Goal: Information Seeking & Learning: Check status

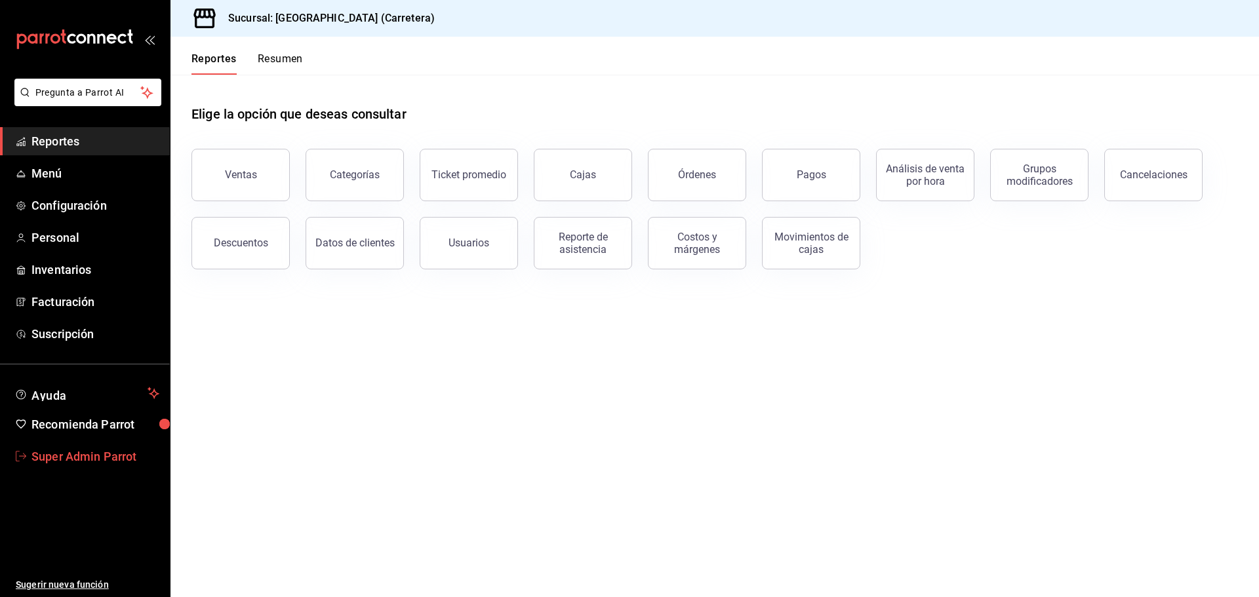
click at [45, 460] on span "Super Admin Parrot" at bounding box center [95, 457] width 128 height 18
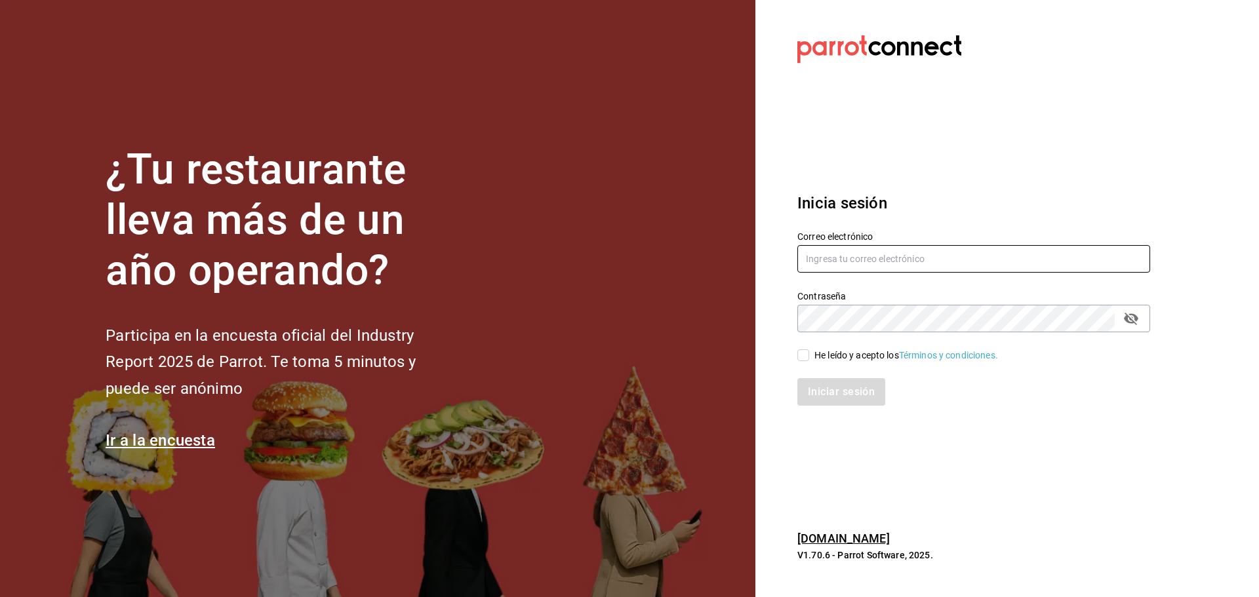
click at [839, 257] on input "text" at bounding box center [973, 259] width 353 height 28
paste input "[EMAIL_ADDRESS][DOMAIN_NAME]"
type input "[EMAIL_ADDRESS][DOMAIN_NAME]"
click at [807, 359] on input "He leído y acepto los Términos y condiciones." at bounding box center [803, 356] width 12 height 12
checkbox input "true"
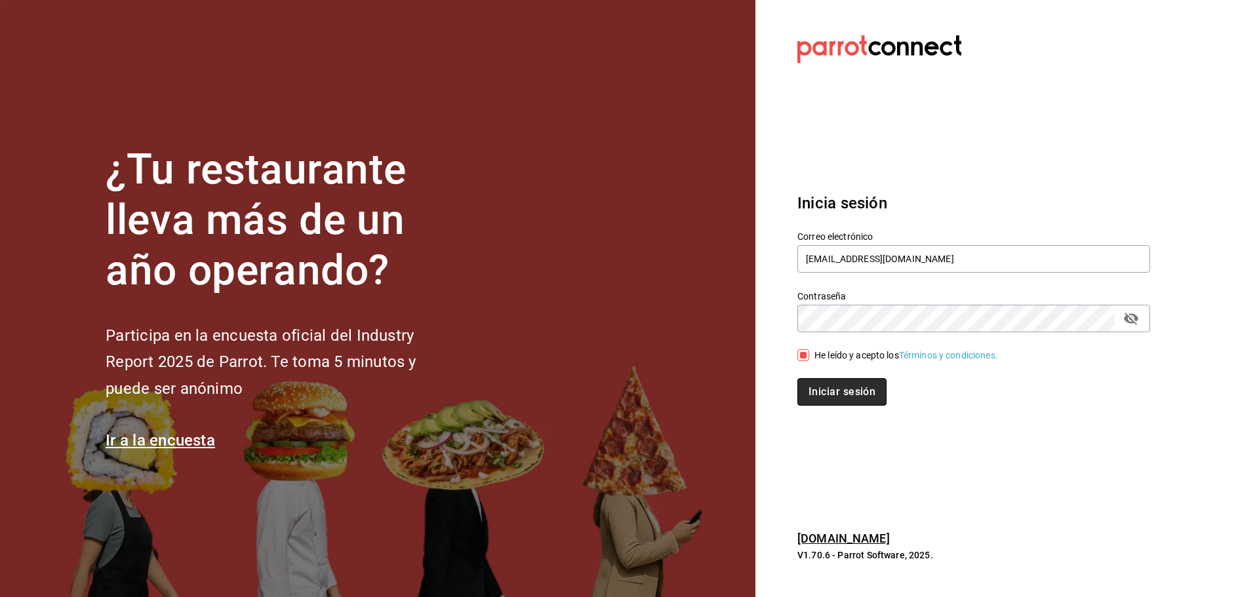
click at [820, 386] on button "Iniciar sesión" at bounding box center [841, 392] width 89 height 28
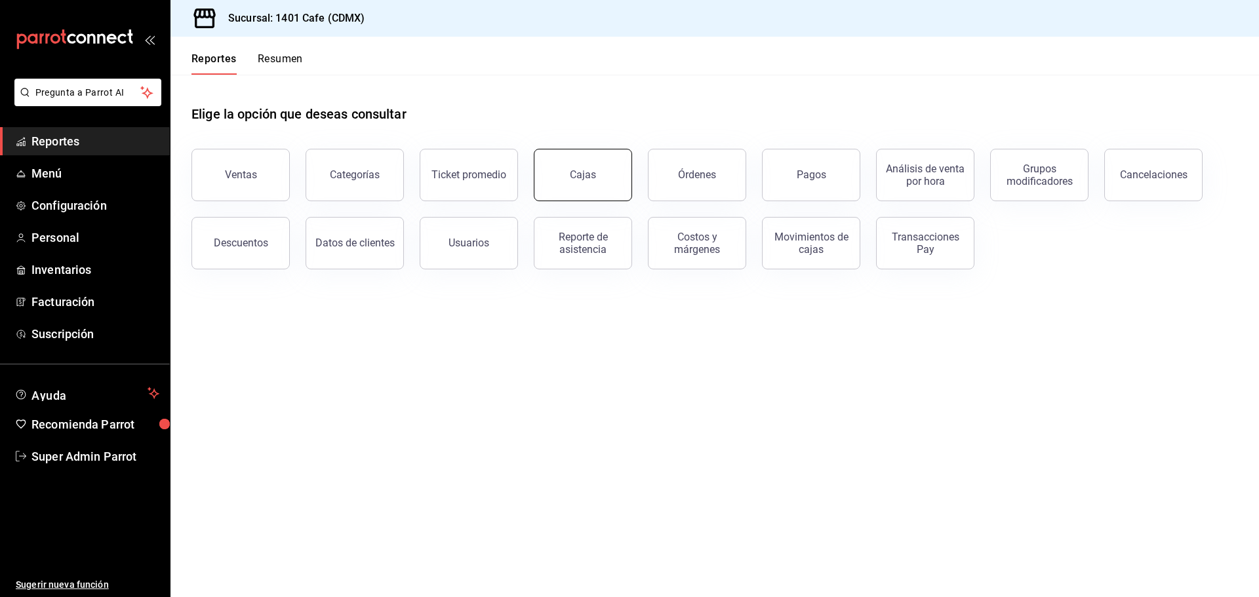
click at [613, 181] on link "Cajas" at bounding box center [583, 175] width 98 height 52
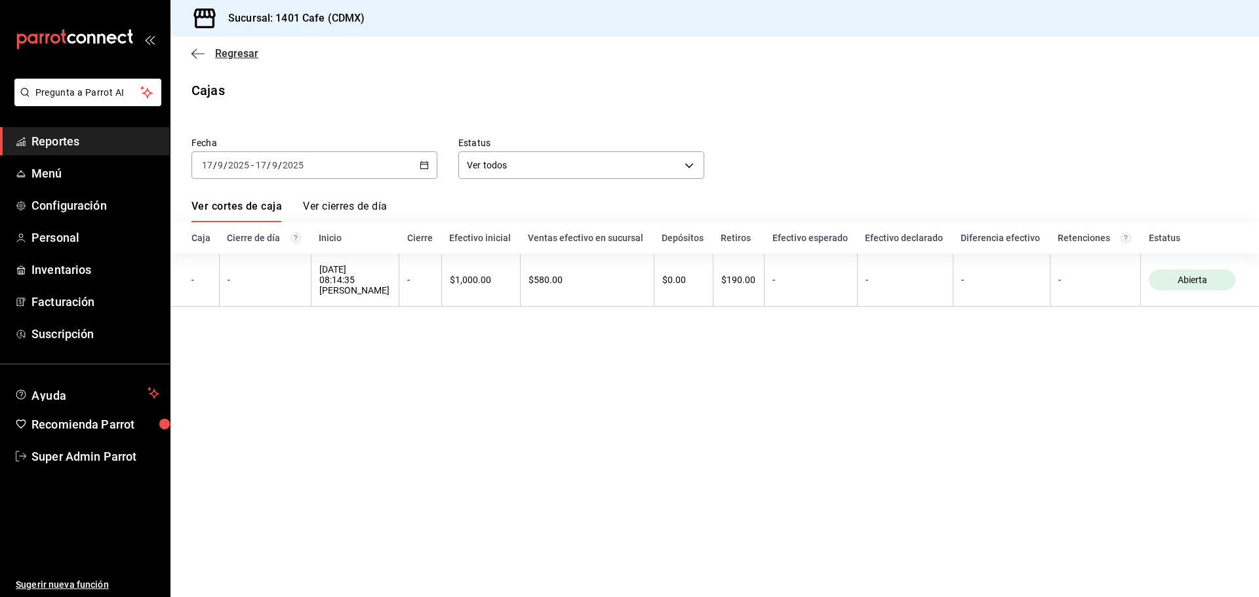
click at [201, 56] on icon "button" at bounding box center [197, 54] width 13 height 12
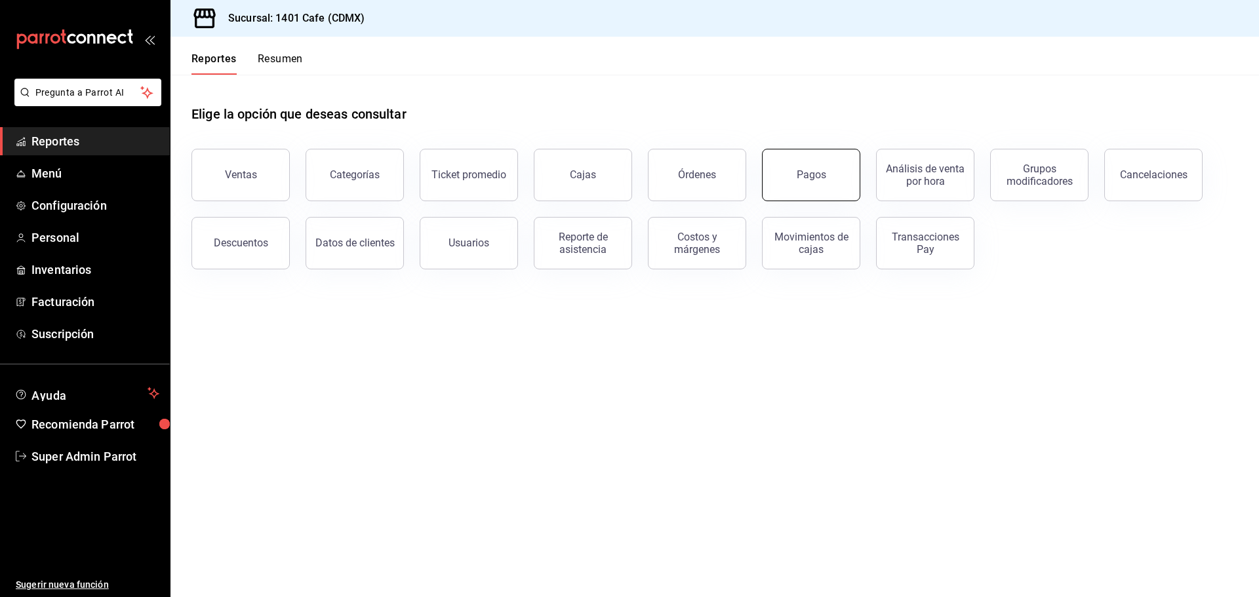
click at [801, 183] on button "Pagos" at bounding box center [811, 175] width 98 height 52
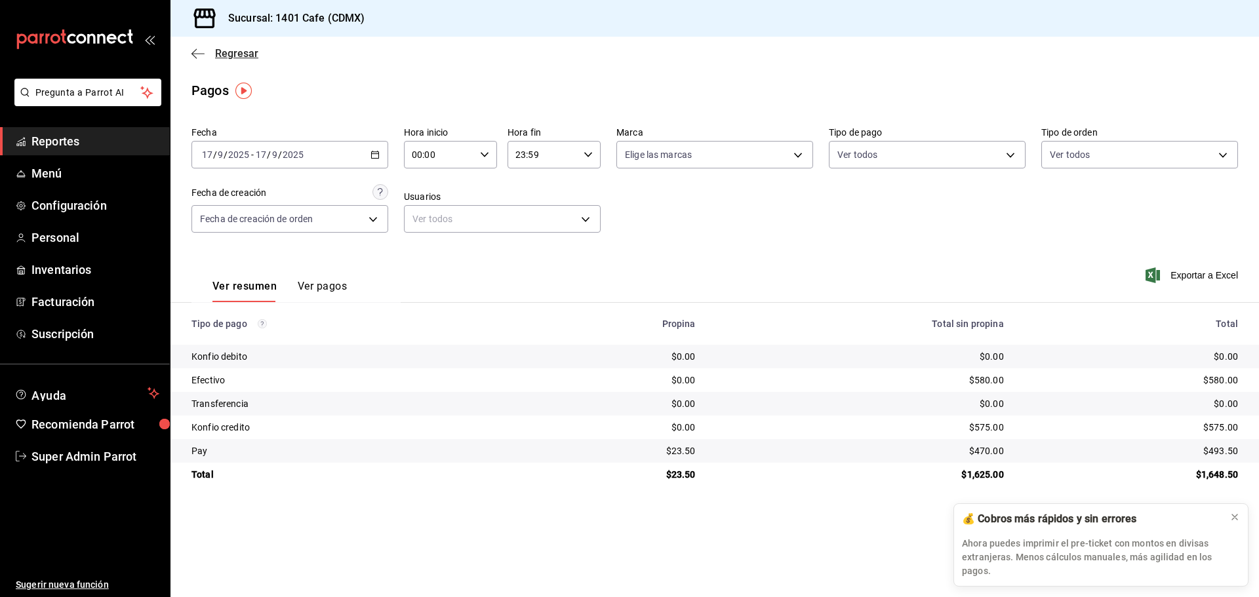
click at [196, 52] on icon "button" at bounding box center [197, 54] width 13 height 12
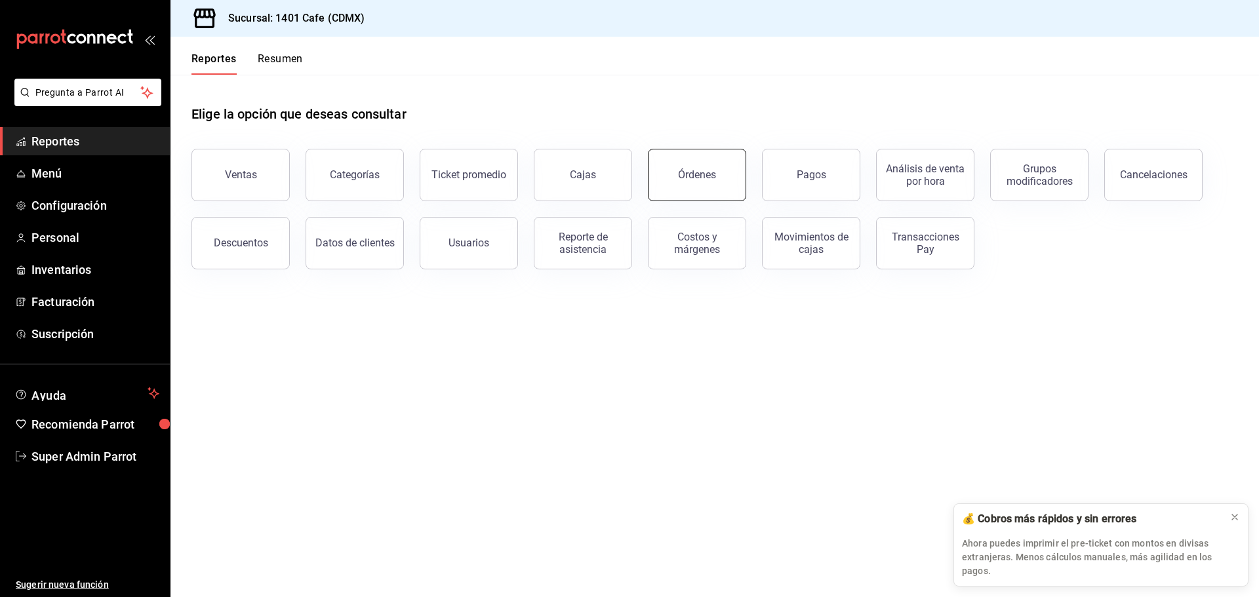
click at [705, 182] on button "Órdenes" at bounding box center [697, 175] width 98 height 52
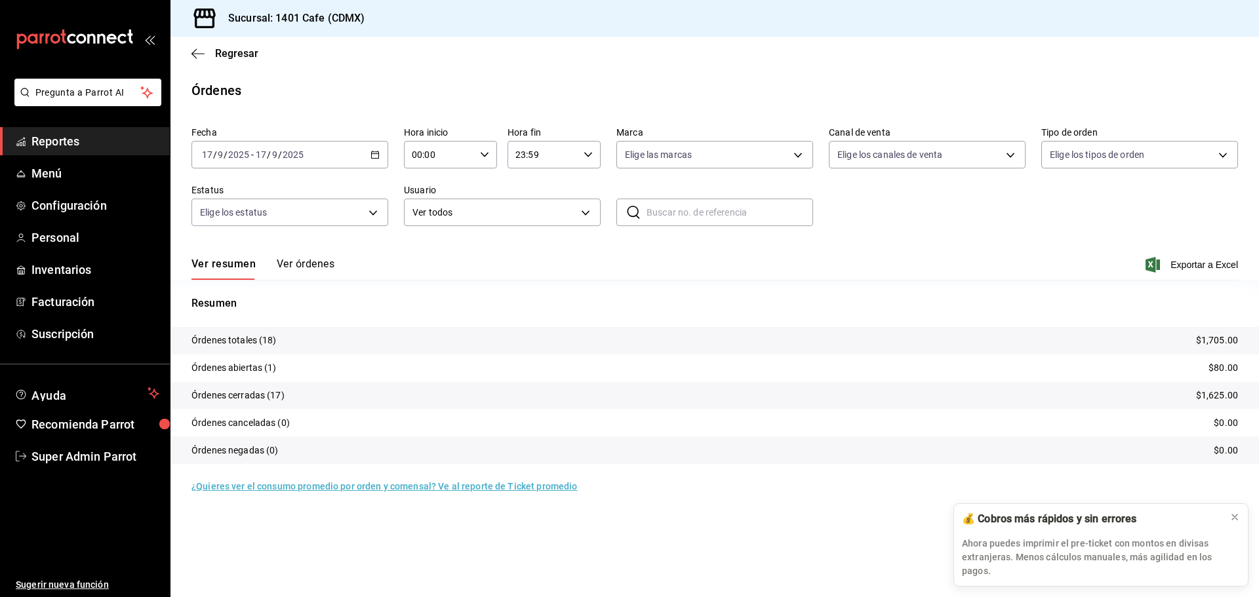
click at [329, 390] on tr "Órdenes cerradas (17) $1,625.00" at bounding box center [714, 396] width 1089 height 28
click at [195, 49] on icon "button" at bounding box center [197, 54] width 13 height 12
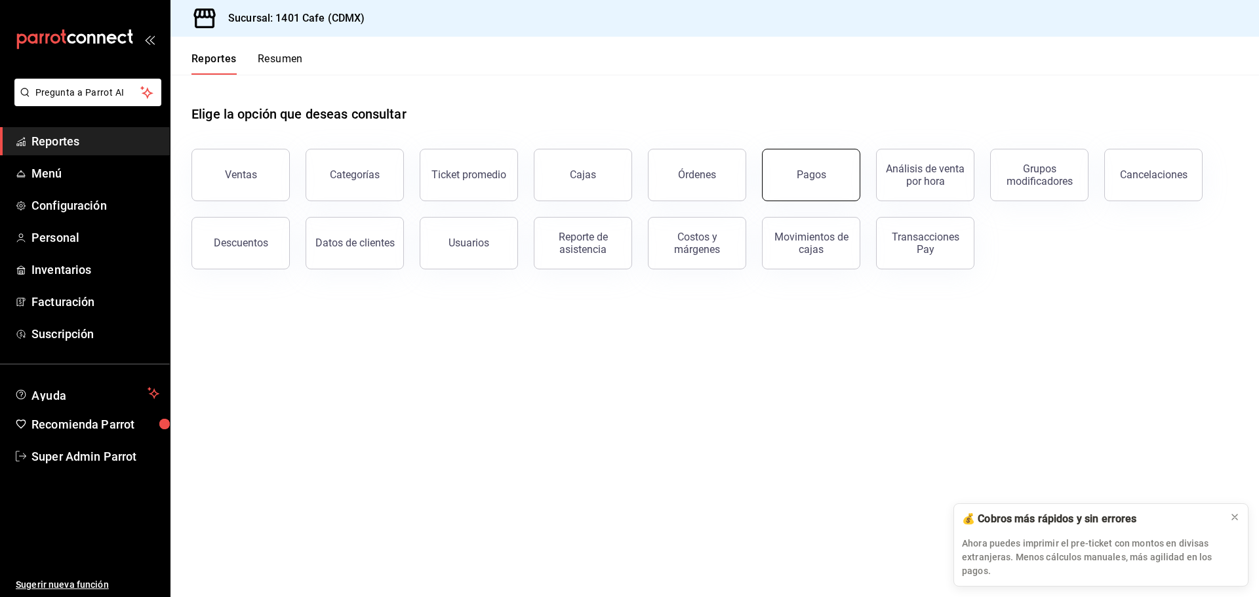
click at [814, 184] on button "Pagos" at bounding box center [811, 175] width 98 height 52
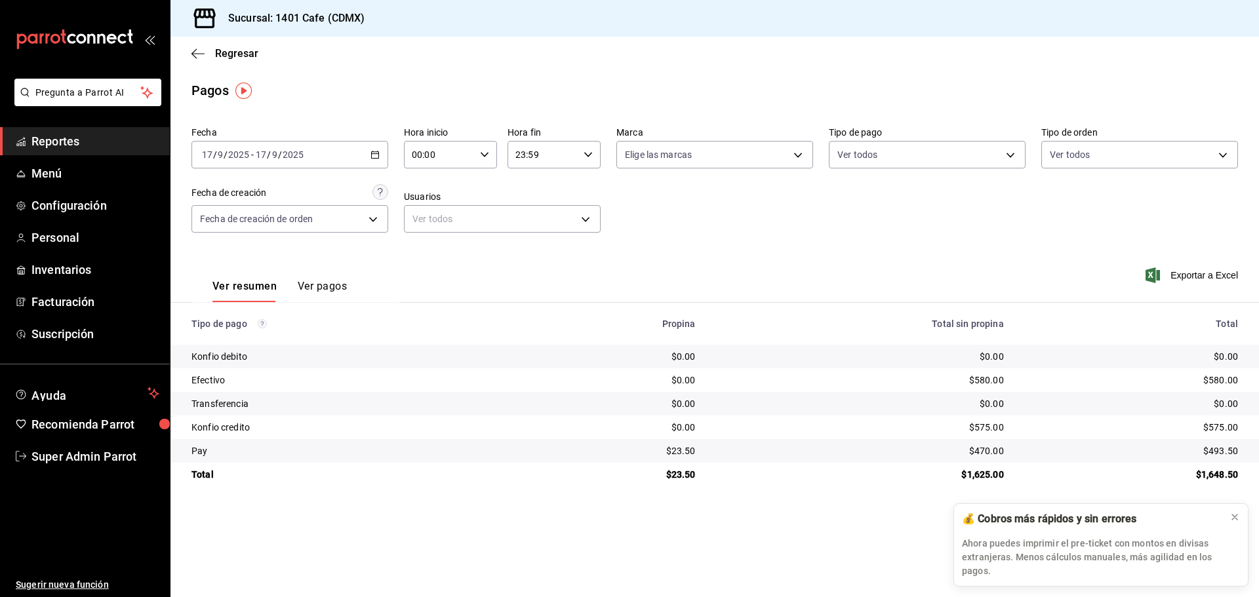
click at [324, 292] on button "Ver pagos" at bounding box center [322, 291] width 49 height 22
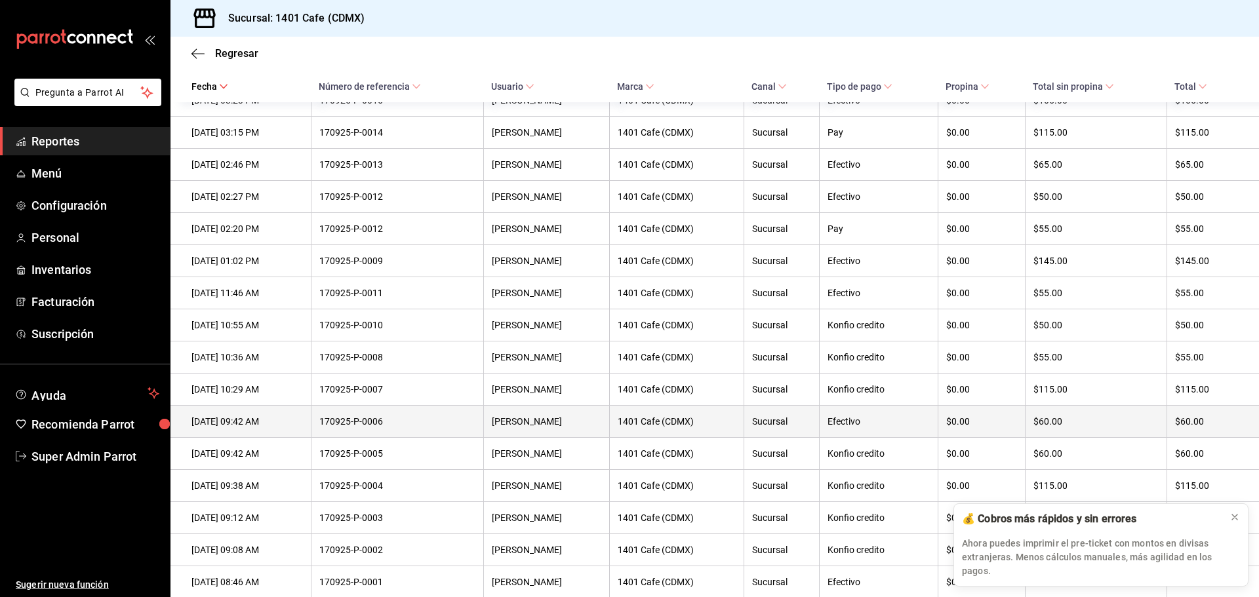
scroll to position [350, 0]
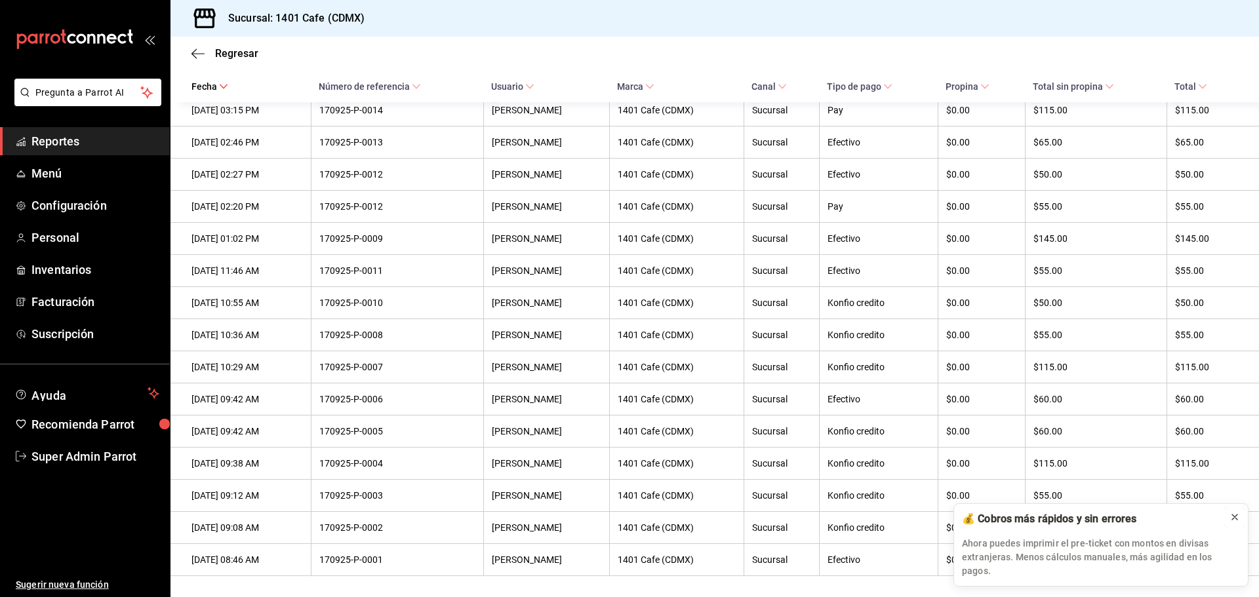
click at [1237, 523] on icon at bounding box center [1234, 517] width 10 height 10
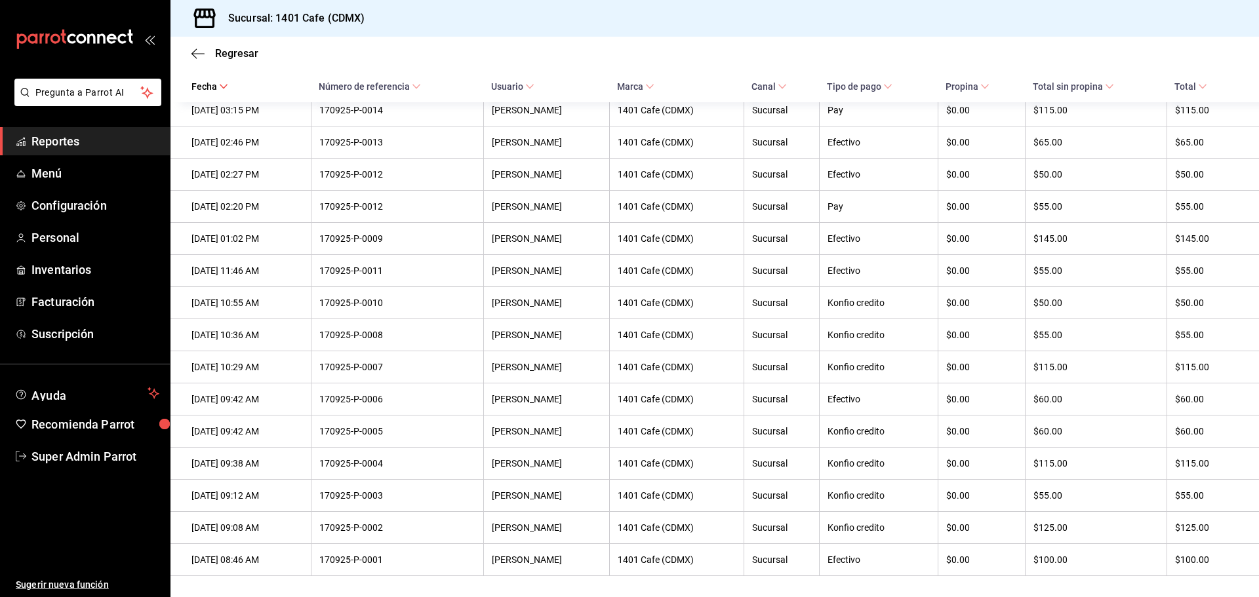
click at [191, 49] on div "Regresar" at bounding box center [714, 53] width 1089 height 33
click at [191, 51] on div "Regresar" at bounding box center [714, 53] width 1089 height 33
click at [198, 55] on icon "button" at bounding box center [197, 54] width 13 height 12
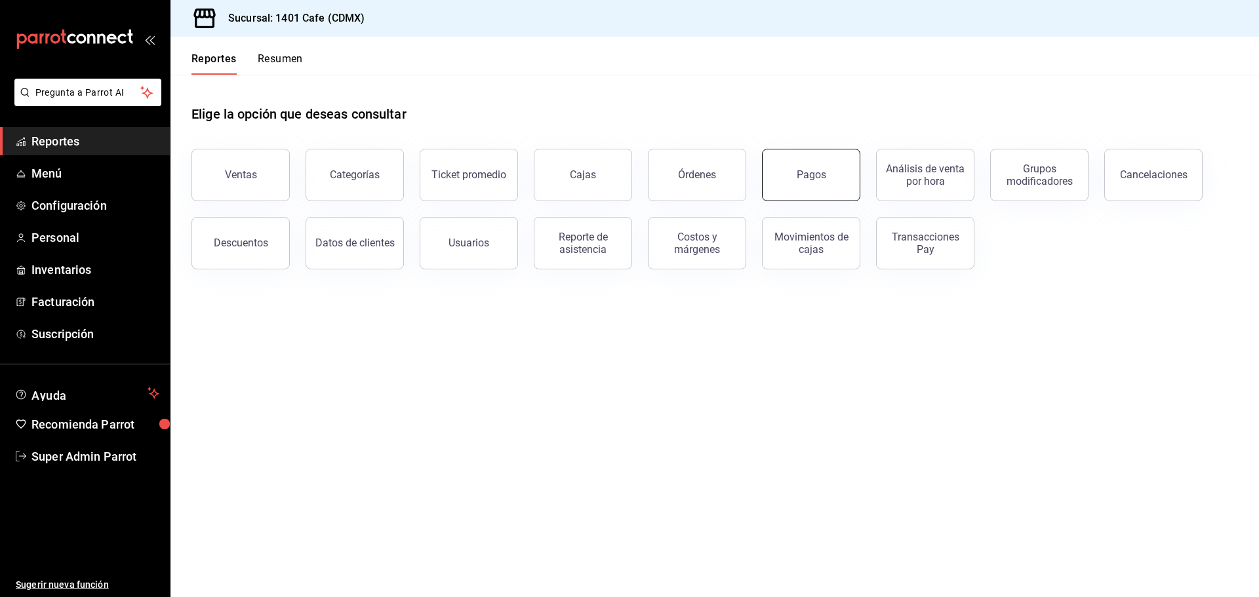
click at [810, 176] on div "Pagos" at bounding box center [812, 175] width 30 height 12
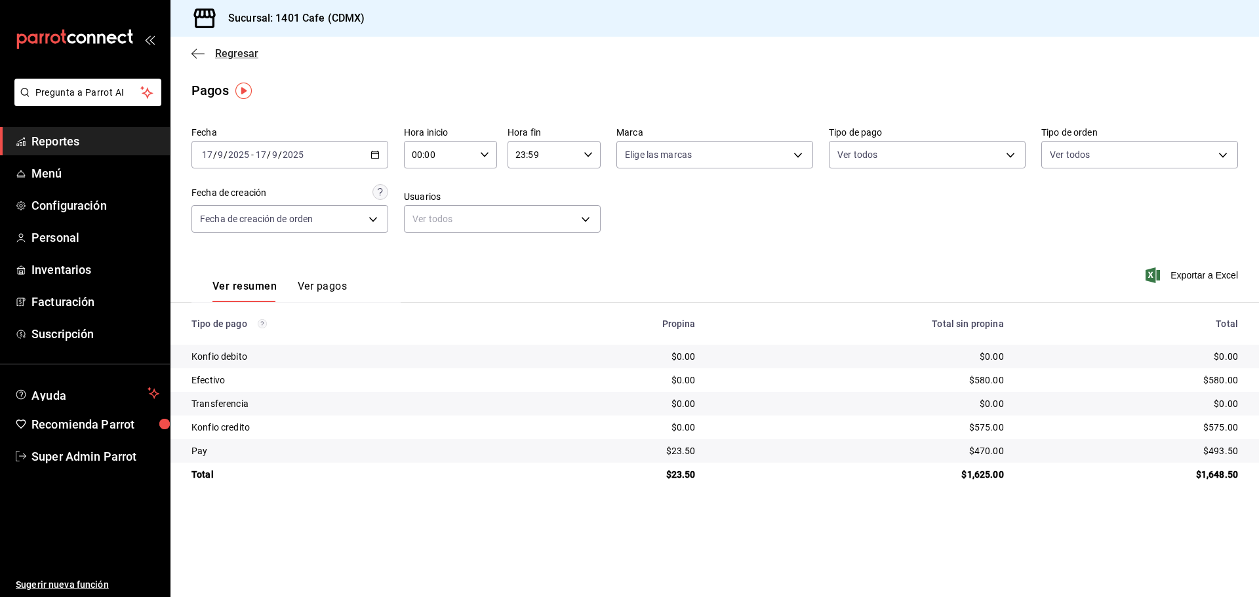
click at [190, 54] on div "Regresar" at bounding box center [714, 53] width 1089 height 33
click at [197, 50] on icon "button" at bounding box center [197, 54] width 13 height 12
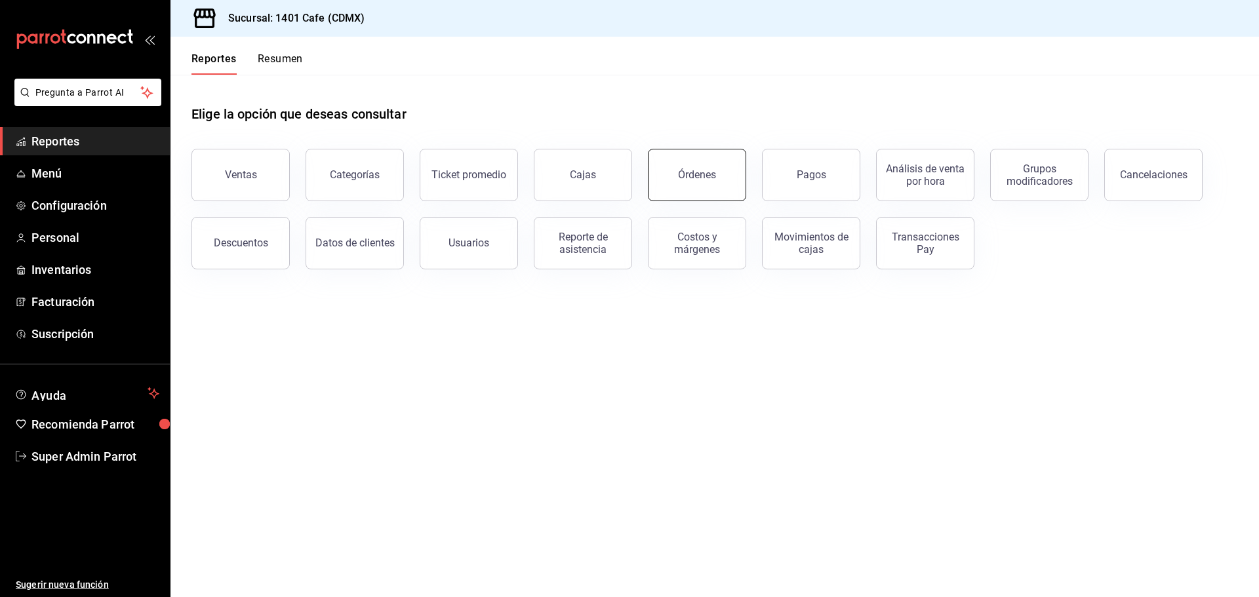
click at [725, 186] on button "Órdenes" at bounding box center [697, 175] width 98 height 52
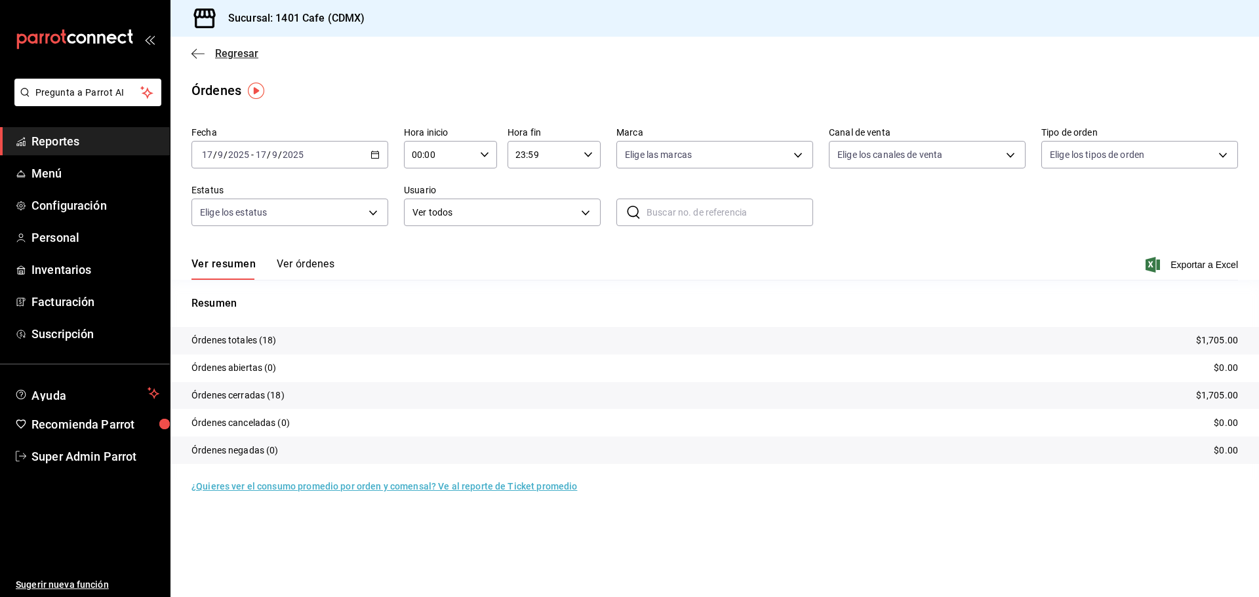
click at [193, 50] on icon "button" at bounding box center [197, 54] width 13 height 12
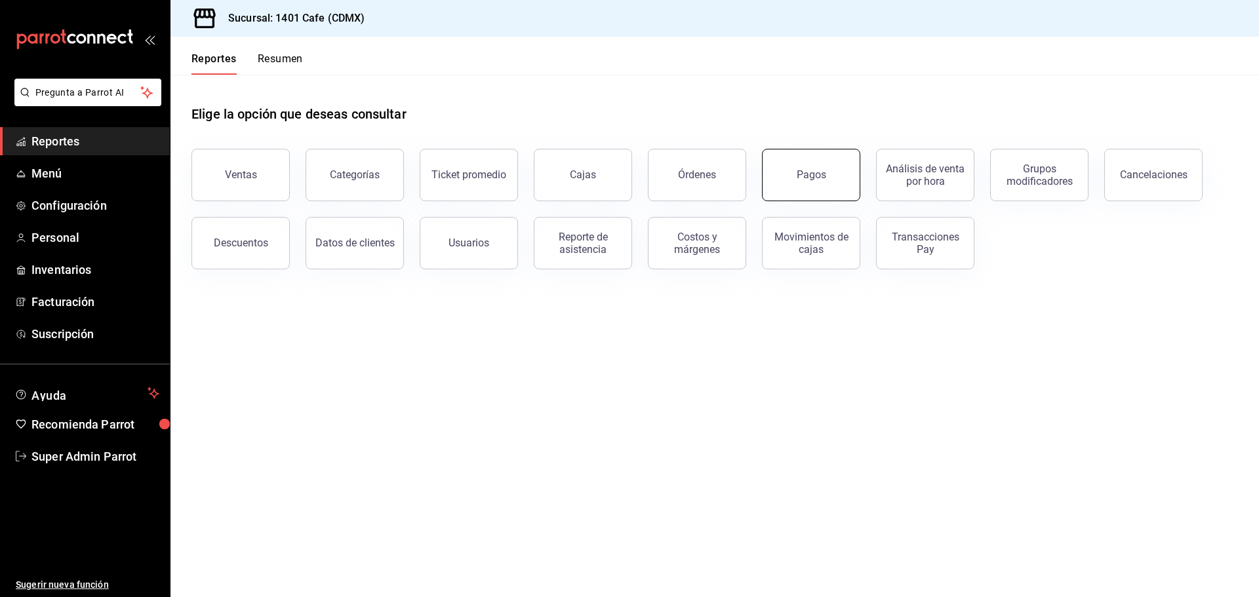
click at [805, 178] on div "Pagos" at bounding box center [812, 175] width 30 height 12
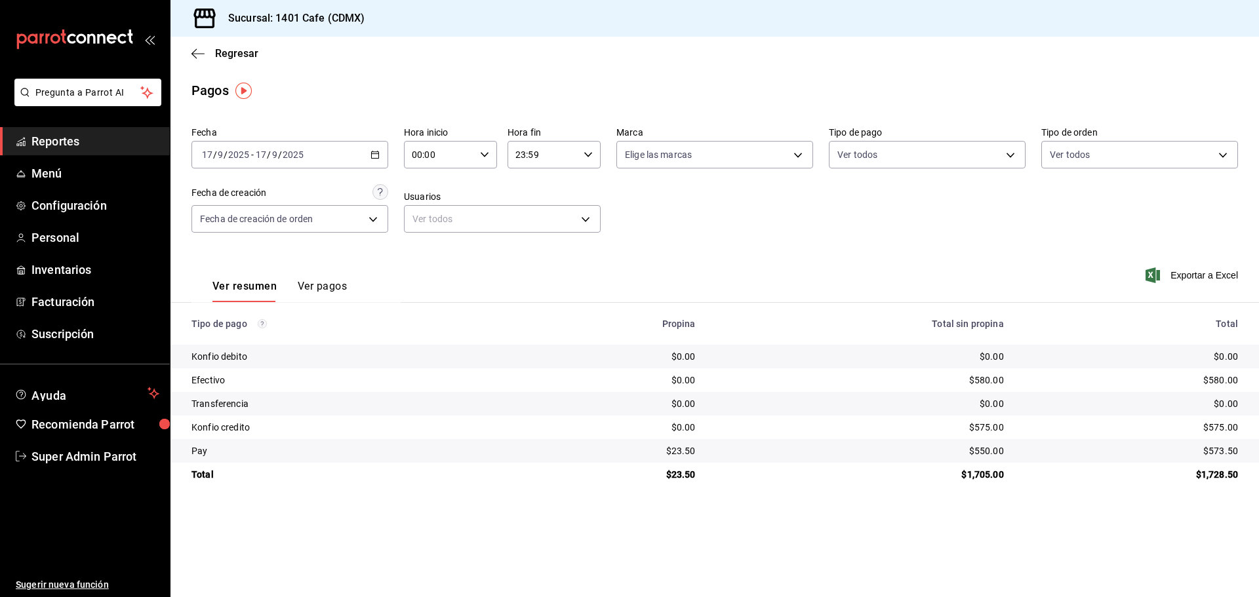
click at [364, 157] on div "[DATE] [DATE] - [DATE] [DATE]" at bounding box center [289, 155] width 197 height 28
click at [254, 225] on span "Ayer" at bounding box center [254, 224] width 102 height 14
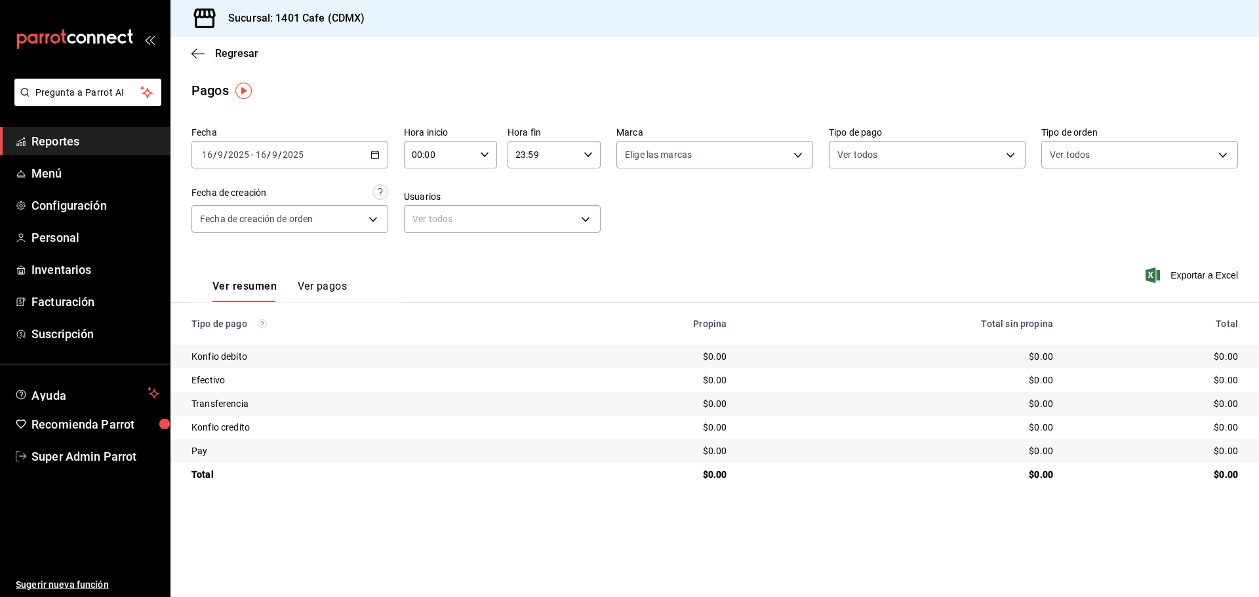
click at [365, 152] on div "[DATE] [DATE] - [DATE] [DATE]" at bounding box center [289, 155] width 197 height 28
click at [243, 335] on span "Rango de fechas" at bounding box center [254, 342] width 102 height 14
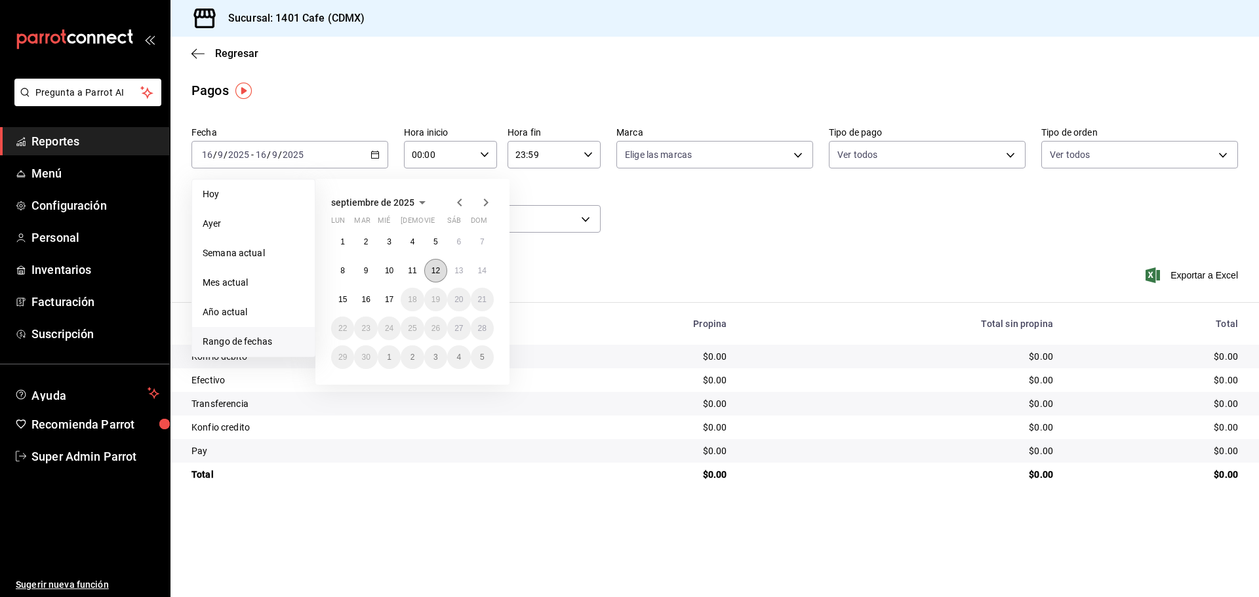
click at [429, 270] on button "12" at bounding box center [435, 271] width 23 height 24
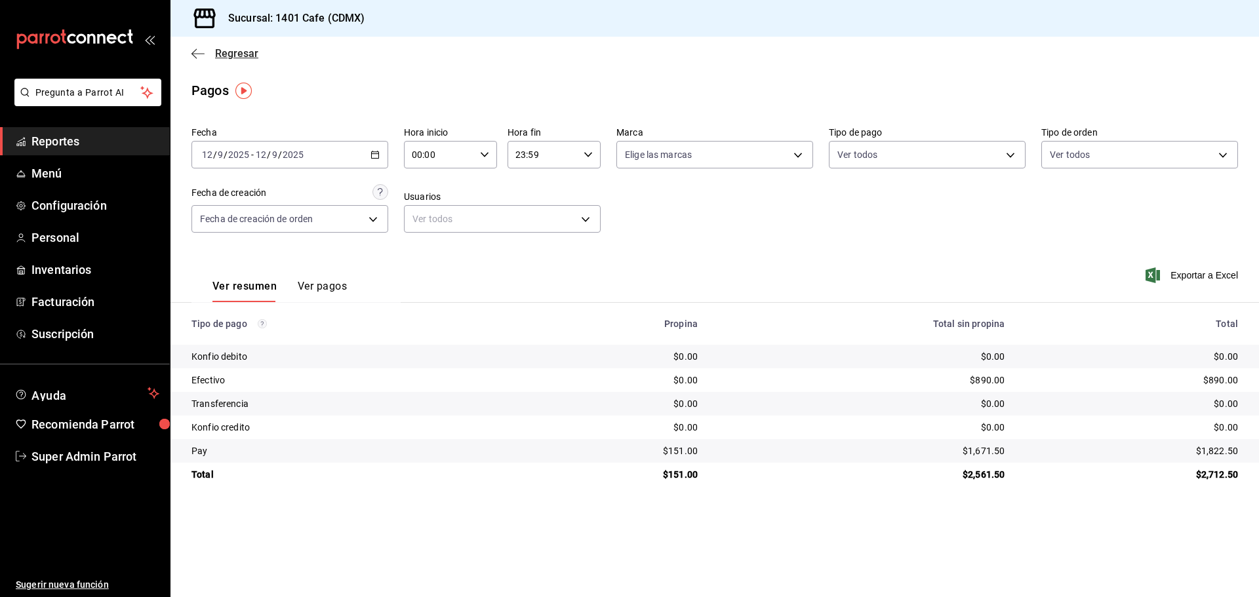
click at [195, 54] on icon "button" at bounding box center [197, 53] width 13 height 1
